Goal: Task Accomplishment & Management: Manage account settings

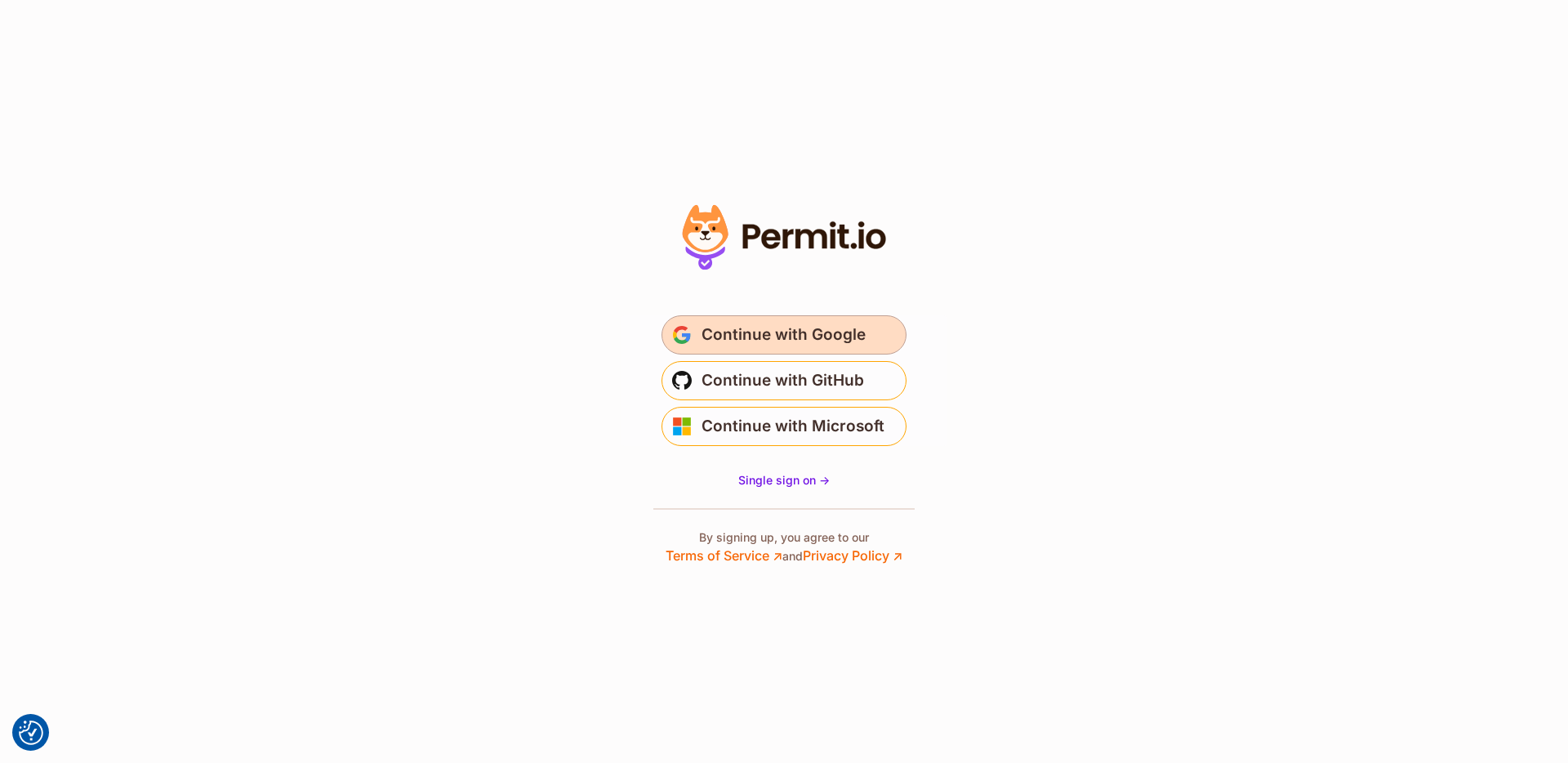
click at [781, 340] on span "Continue with Google" at bounding box center [784, 334] width 164 height 26
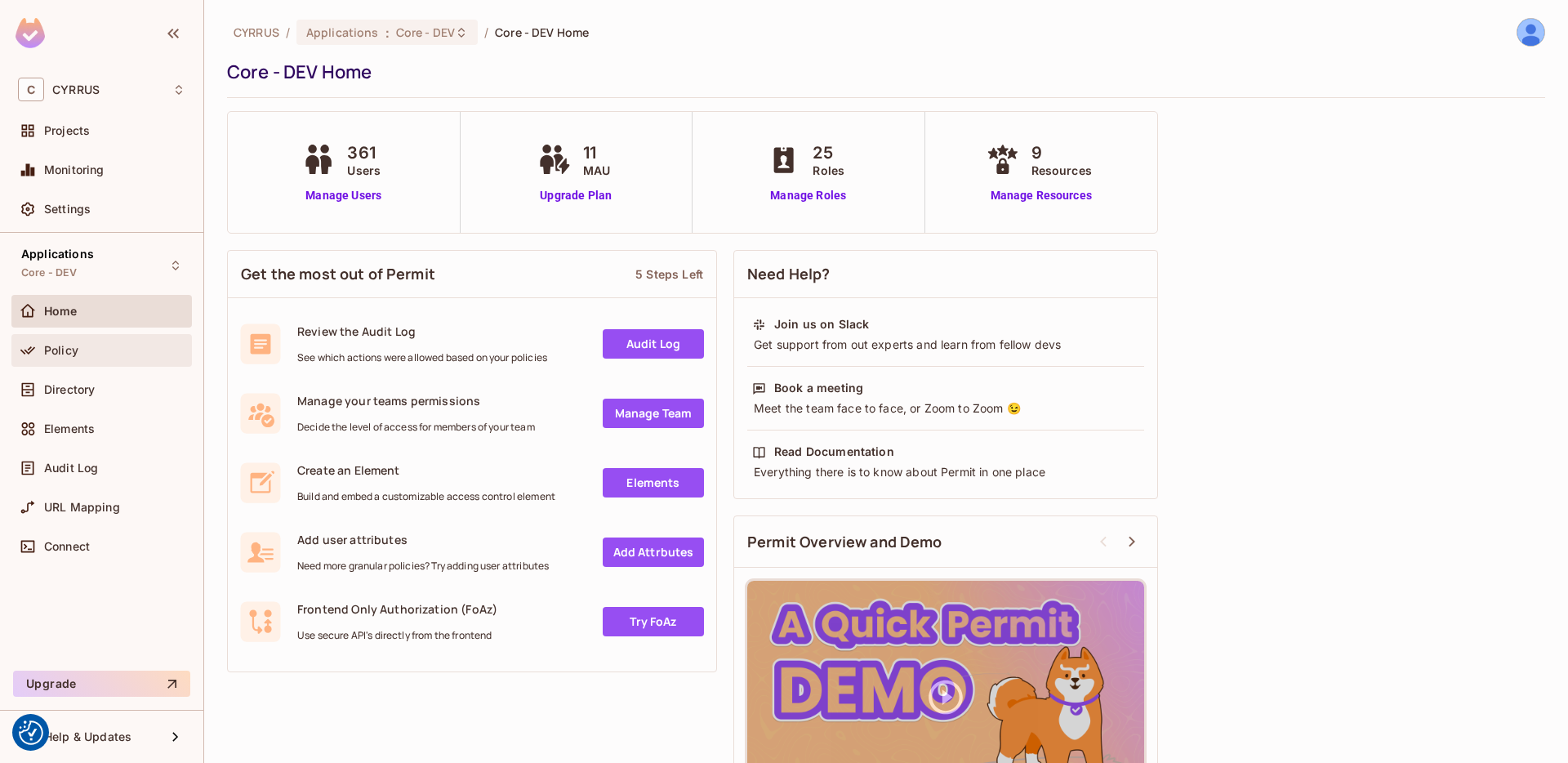
click at [63, 352] on span "Policy" at bounding box center [62, 351] width 35 height 14
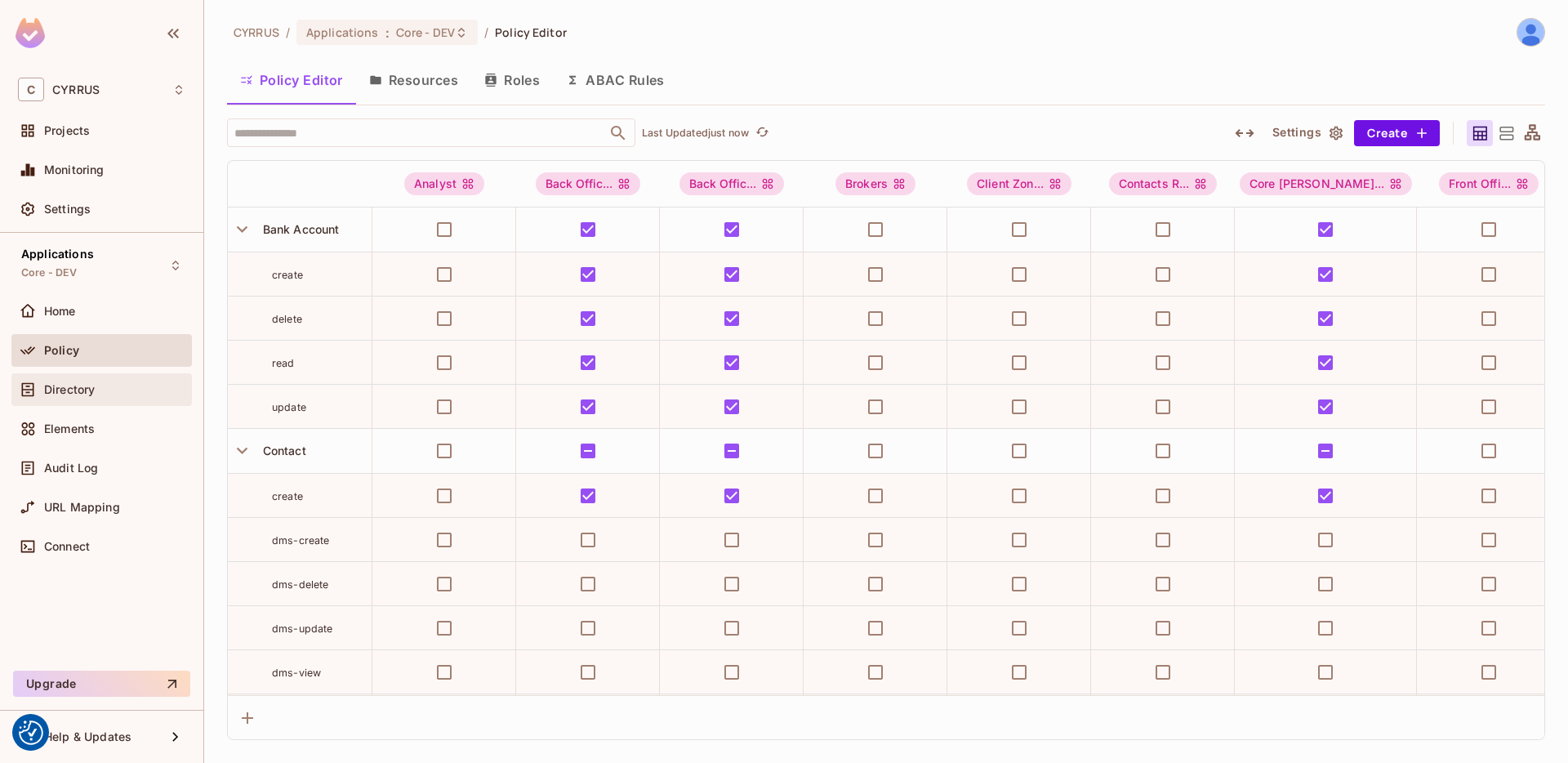
click at [73, 393] on span "Directory" at bounding box center [70, 390] width 50 height 14
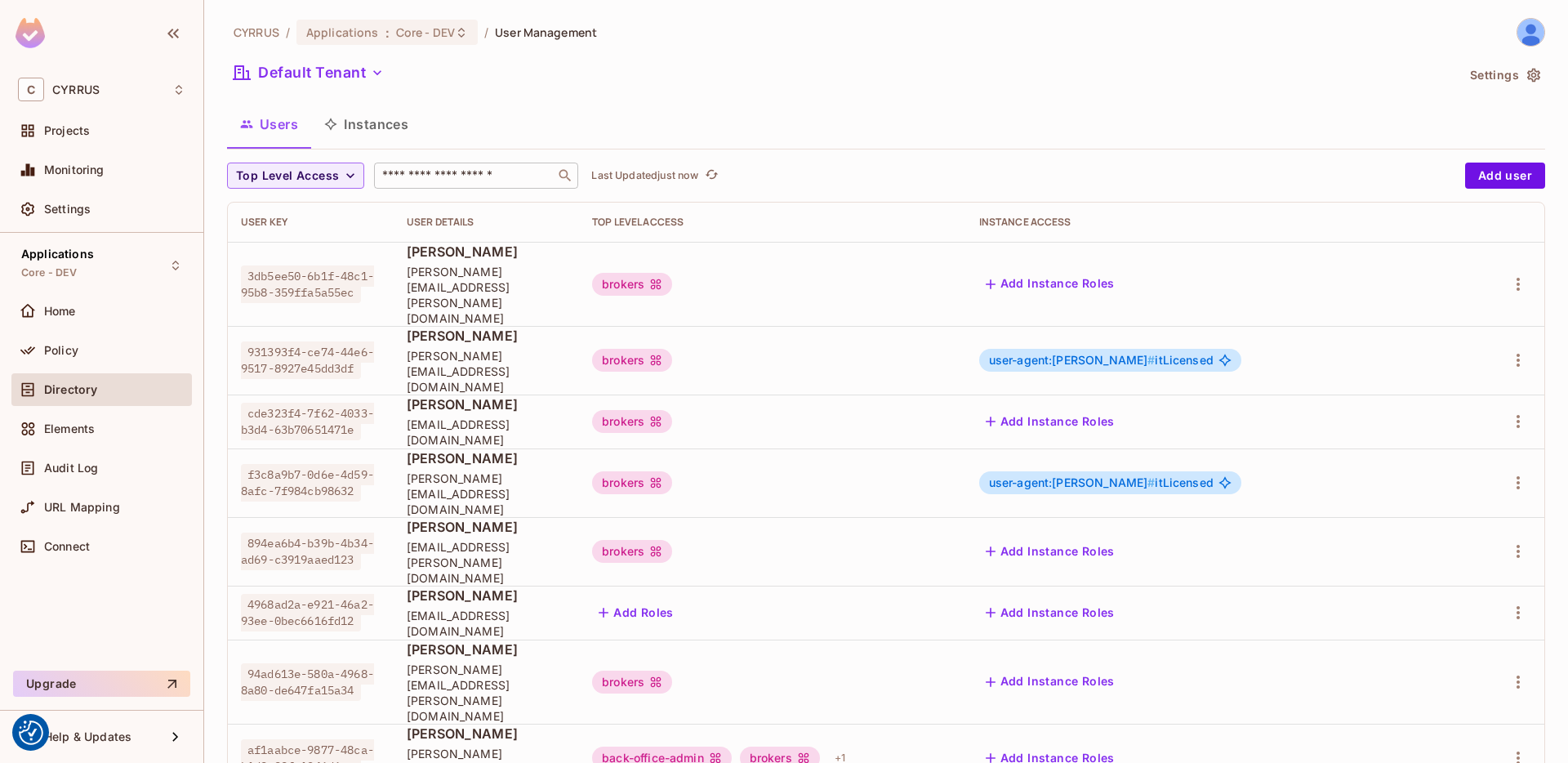
click at [427, 179] on input "text" at bounding box center [465, 175] width 172 height 16
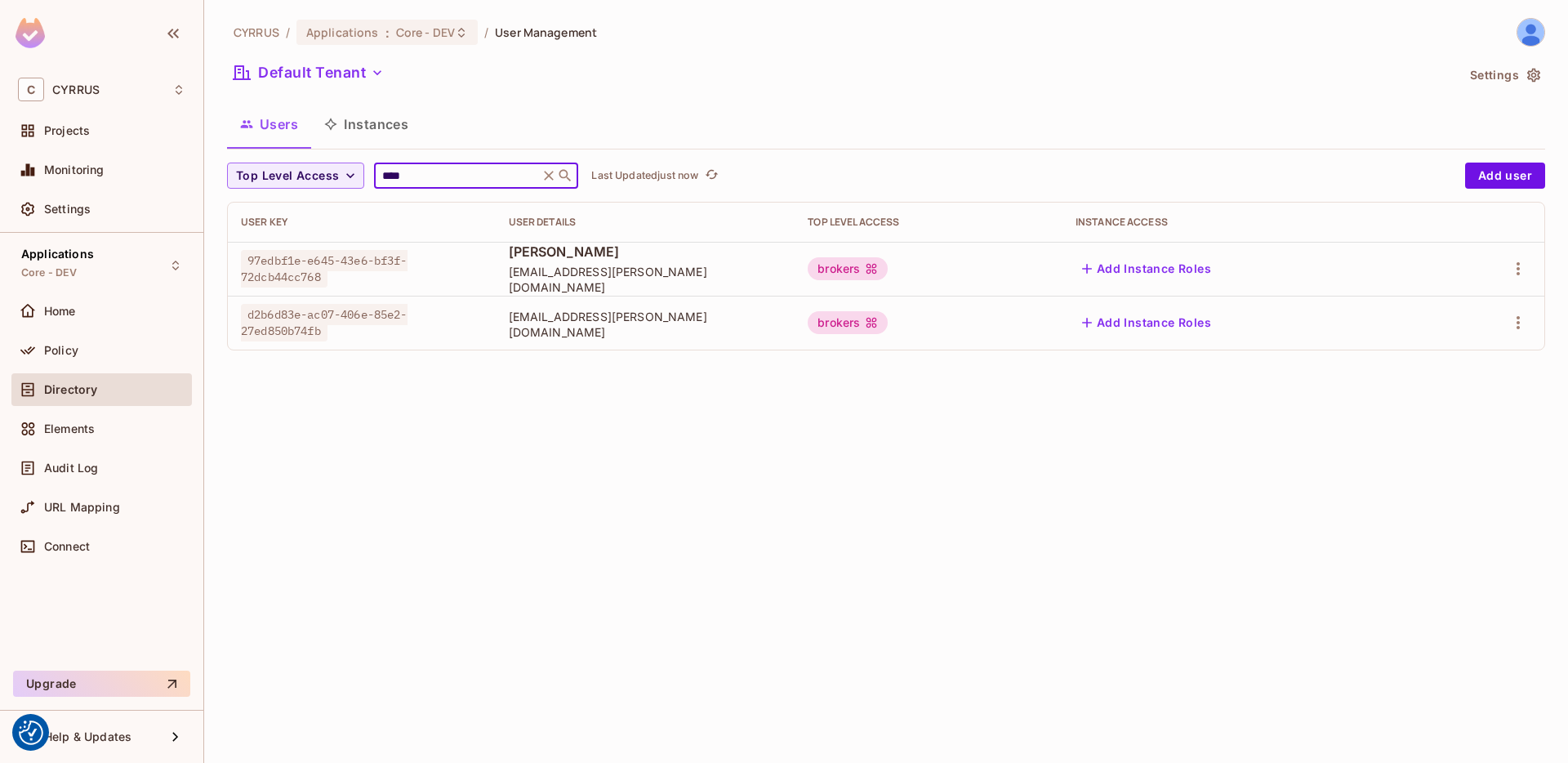
type input "****"
click at [549, 175] on icon at bounding box center [550, 176] width 10 height 10
